Goal: Contribute content

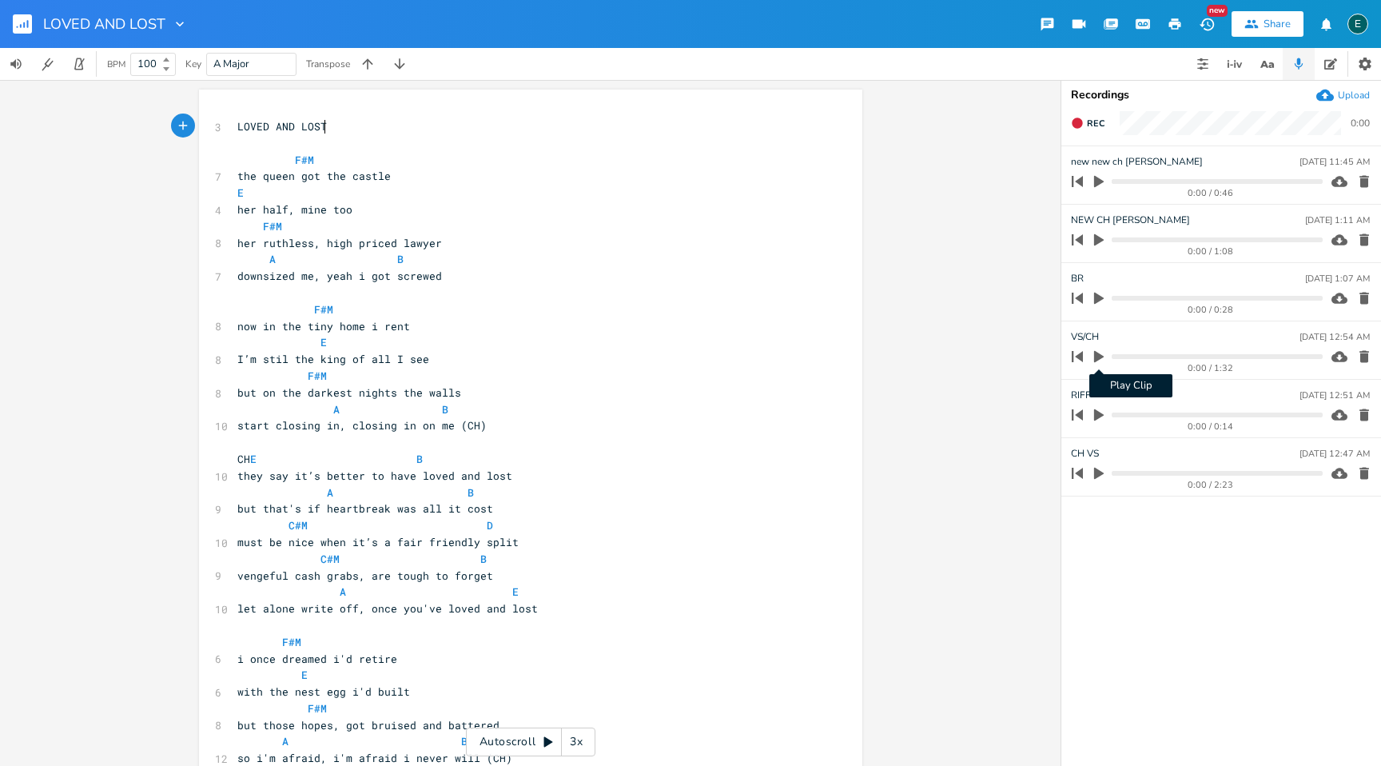
click at [1093, 356] on icon "button" at bounding box center [1099, 356] width 14 height 14
click at [1096, 359] on icon "button" at bounding box center [1099, 356] width 10 height 10
click at [1096, 182] on icon "button" at bounding box center [1099, 182] width 10 height 12
click at [1096, 184] on icon "button" at bounding box center [1099, 181] width 10 height 10
click at [413, 398] on span "but on the darkest nights the walls" at bounding box center [349, 392] width 224 height 14
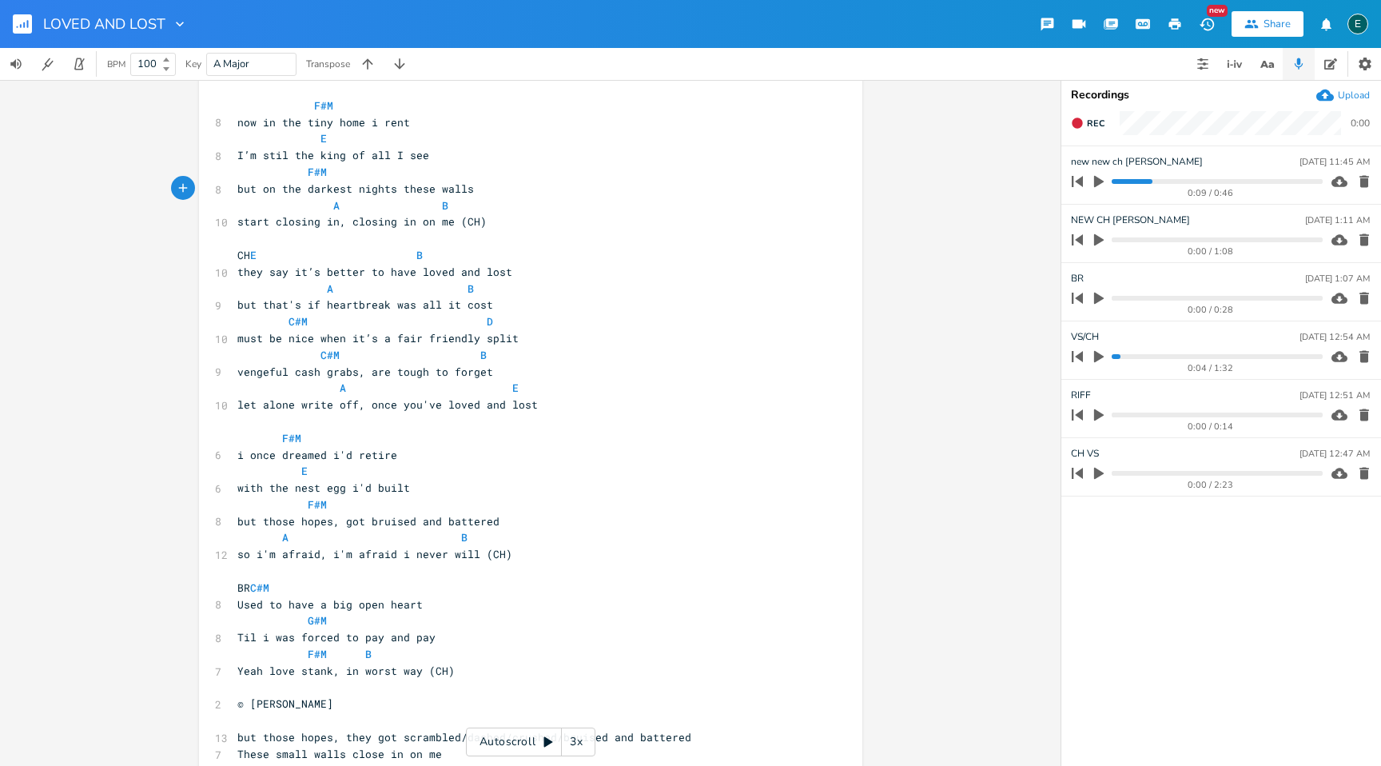
scroll to position [189, 0]
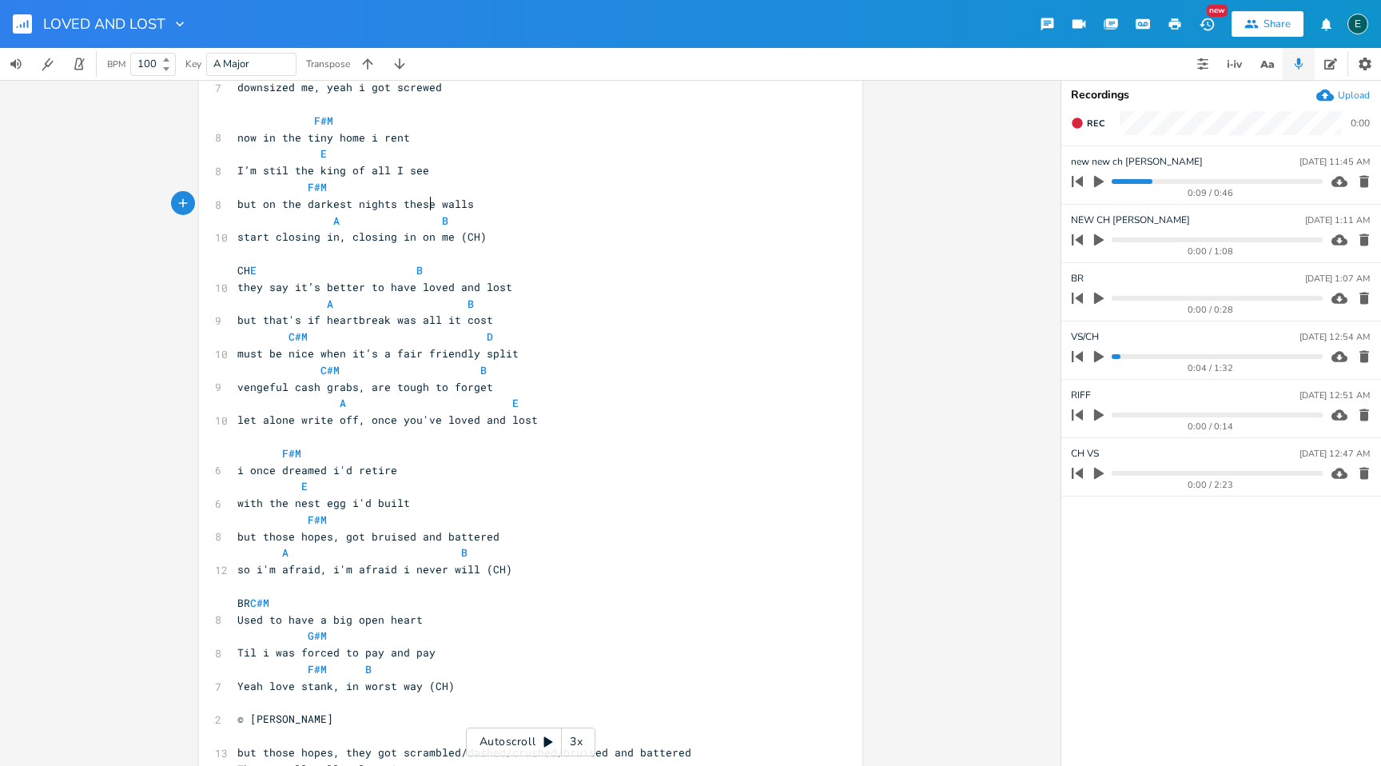
type textarea "se"
click at [1097, 293] on icon "button" at bounding box center [1099, 299] width 10 height 12
click at [1095, 297] on icon "button" at bounding box center [1099, 298] width 10 height 10
click at [374, 609] on pre "BR C#M" at bounding box center [522, 603] width 577 height 17
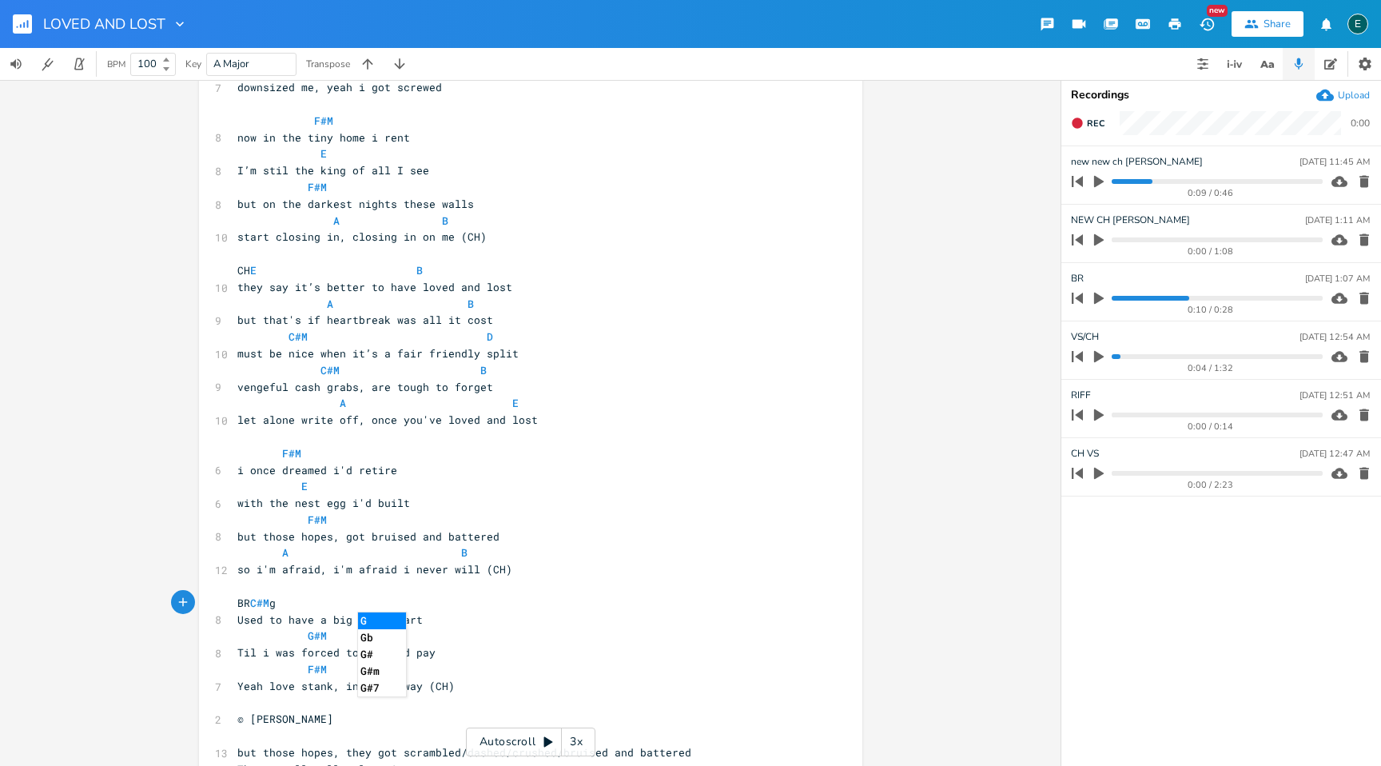
type textarea "g#"
drag, startPoint x: 368, startPoint y: 603, endPoint x: 356, endPoint y: 603, distance: 12.0
click at [282, 603] on span "BR C#M g#" at bounding box center [259, 602] width 45 height 14
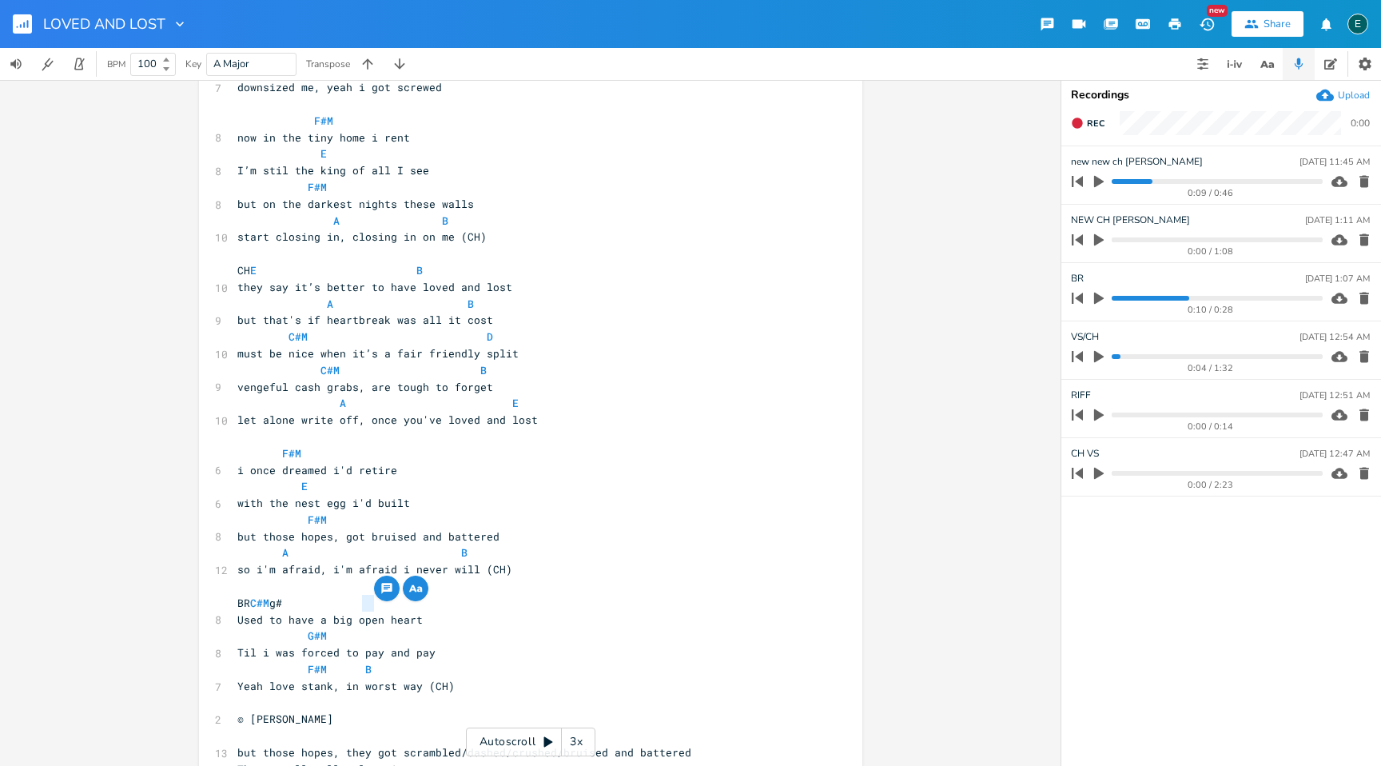
click at [376, 603] on pre "BR C#M g#" at bounding box center [522, 603] width 577 height 17
paste textarea
paste textarea "b"
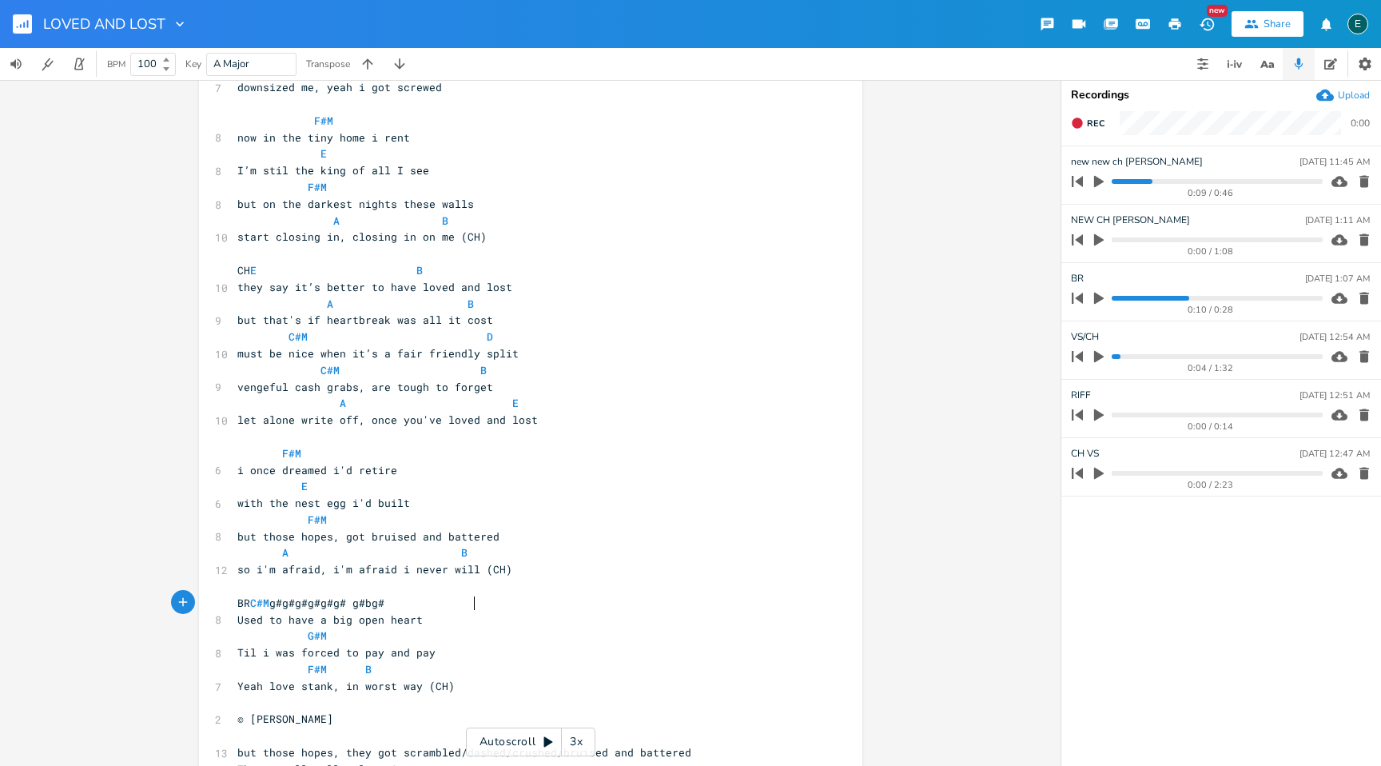
type textarea "b"
click at [1097, 304] on icon "button" at bounding box center [1099, 298] width 14 height 14
click at [1099, 304] on icon "button" at bounding box center [1099, 298] width 13 height 13
click at [377, 670] on span "F#M B" at bounding box center [323, 669] width 173 height 14
type textarea "bbbf#"
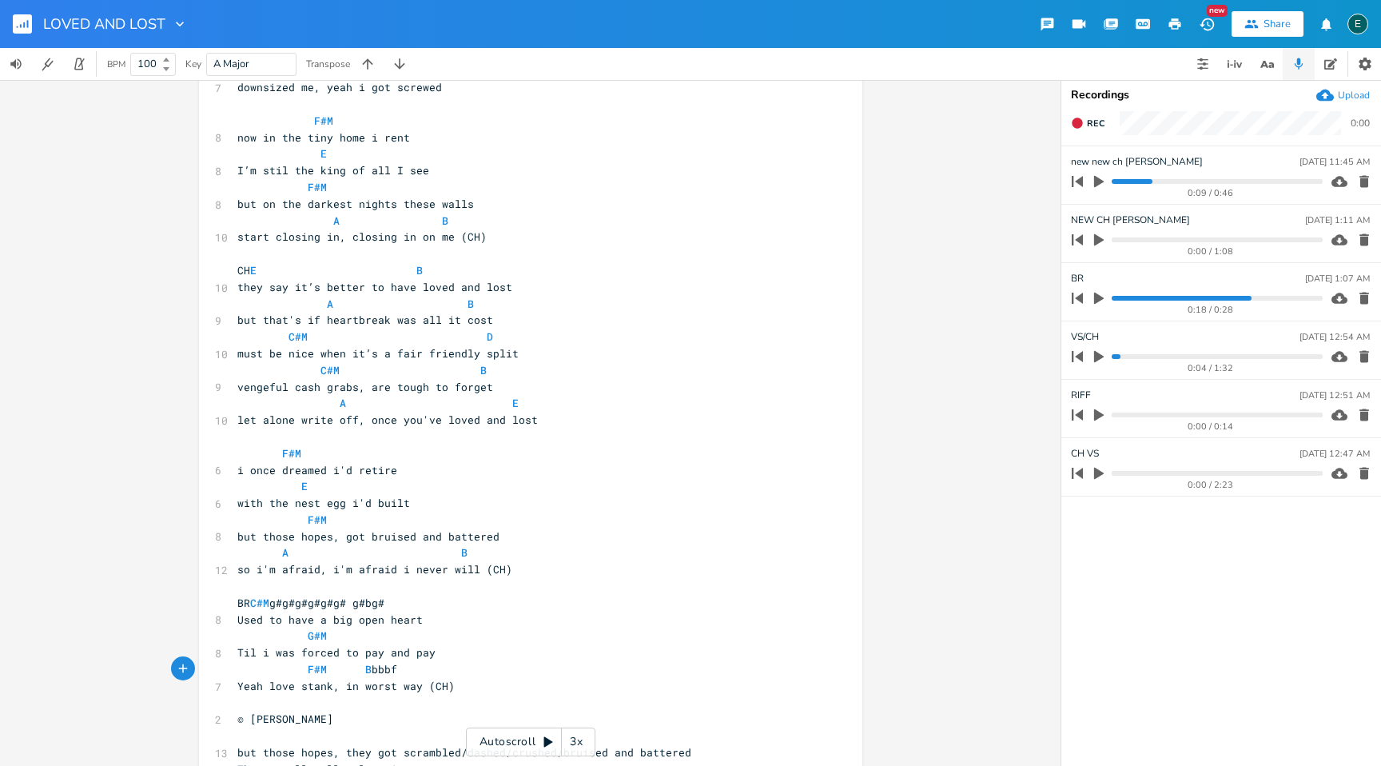
scroll to position [0, 27]
